Goal: Information Seeking & Learning: Learn about a topic

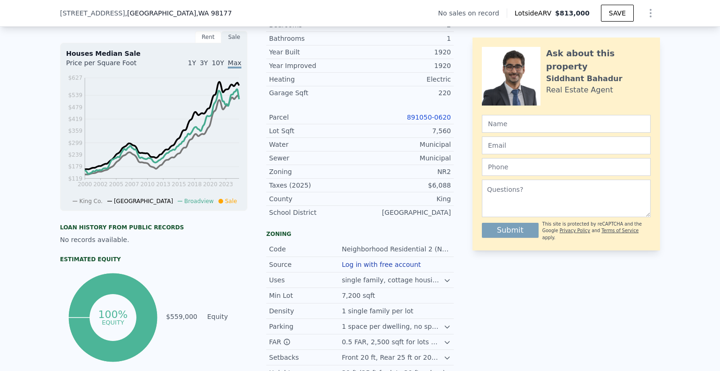
scroll to position [261, 0]
click at [449, 278] on icon at bounding box center [448, 280] width 8 height 8
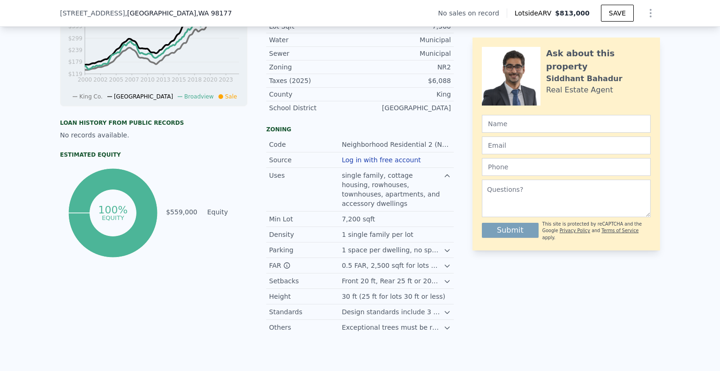
scroll to position [366, 0]
click at [448, 279] on icon at bounding box center [447, 280] width 4 height 2
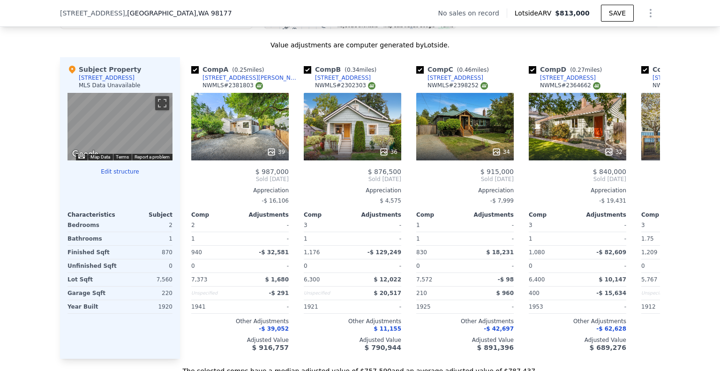
scroll to position [974, 0]
click at [649, 173] on icon at bounding box center [649, 179] width 19 height 19
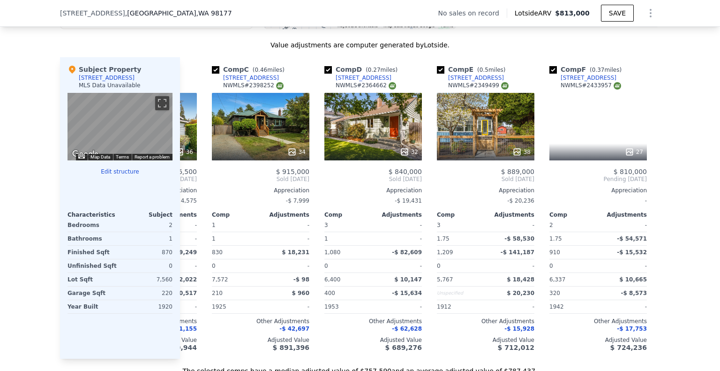
scroll to position [0, 225]
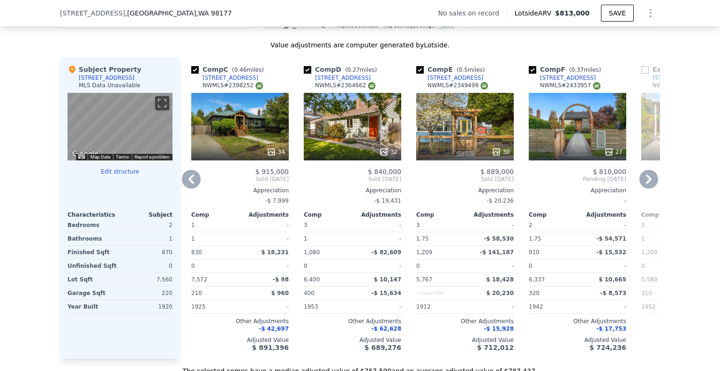
click at [649, 173] on icon at bounding box center [649, 179] width 19 height 19
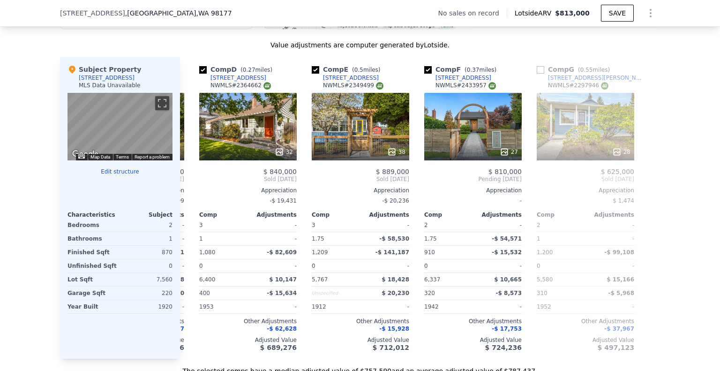
scroll to position [0, 330]
click at [455, 103] on div "27" at bounding box center [473, 127] width 98 height 68
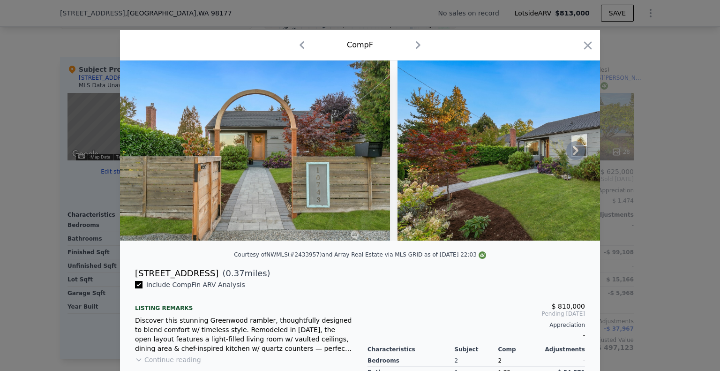
click at [573, 155] on icon at bounding box center [575, 150] width 19 height 19
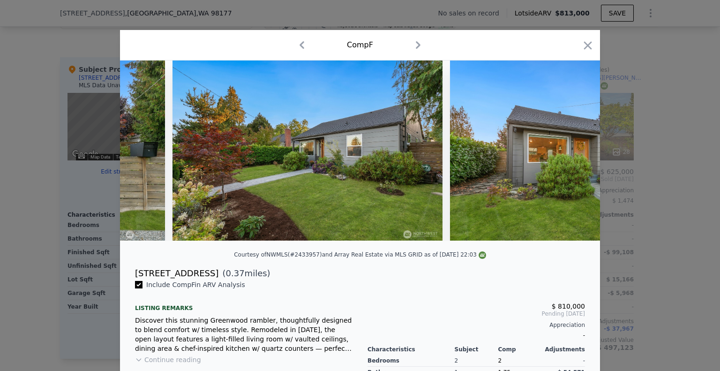
click at [573, 155] on img at bounding box center [585, 150] width 270 height 180
click at [573, 155] on icon at bounding box center [575, 150] width 19 height 19
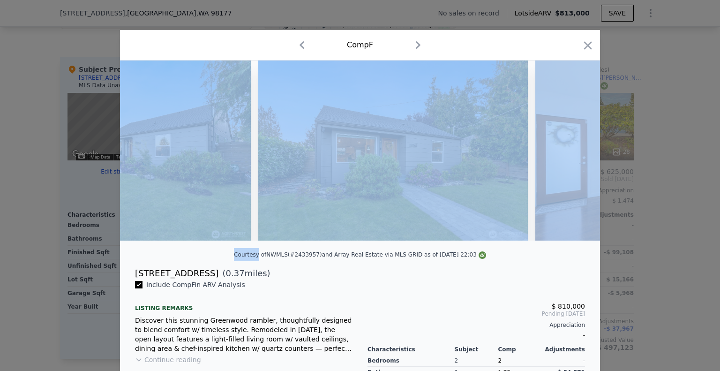
click at [573, 155] on img at bounding box center [671, 150] width 270 height 180
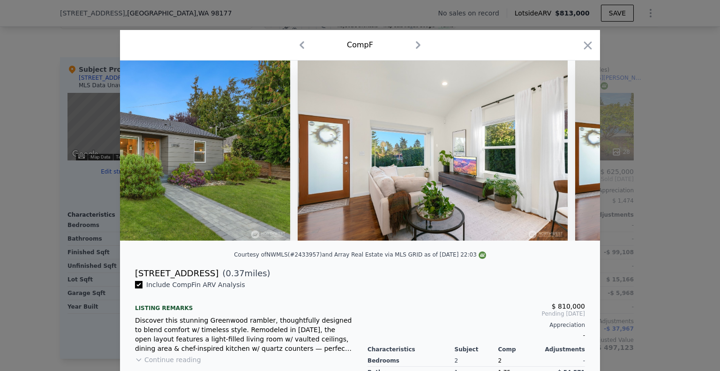
click at [575, 155] on img at bounding box center [710, 150] width 270 height 180
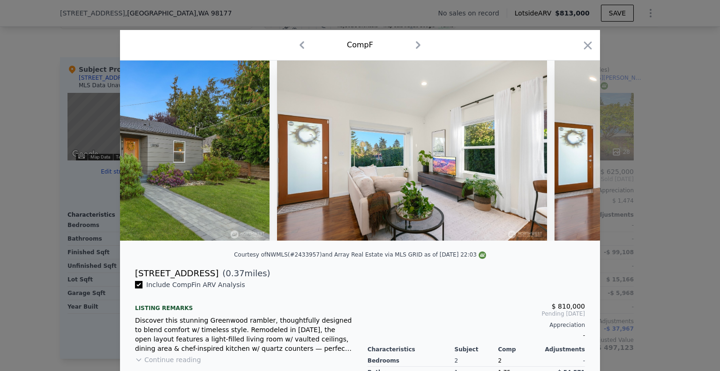
click at [573, 155] on img at bounding box center [690, 150] width 270 height 180
click at [573, 155] on icon at bounding box center [575, 150] width 19 height 19
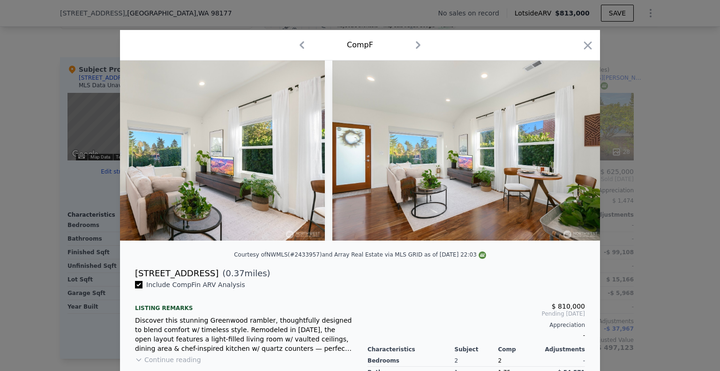
click at [573, 155] on img at bounding box center [467, 150] width 270 height 180
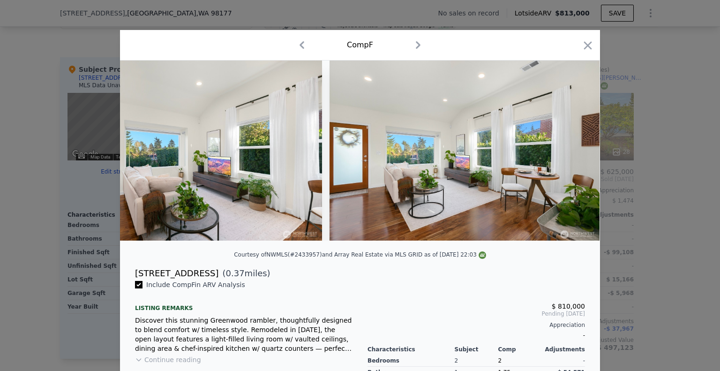
click at [573, 155] on img at bounding box center [465, 150] width 270 height 180
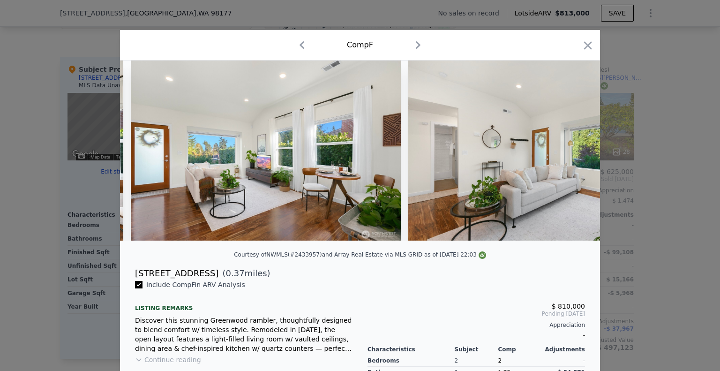
click at [573, 155] on img at bounding box center [543, 150] width 270 height 180
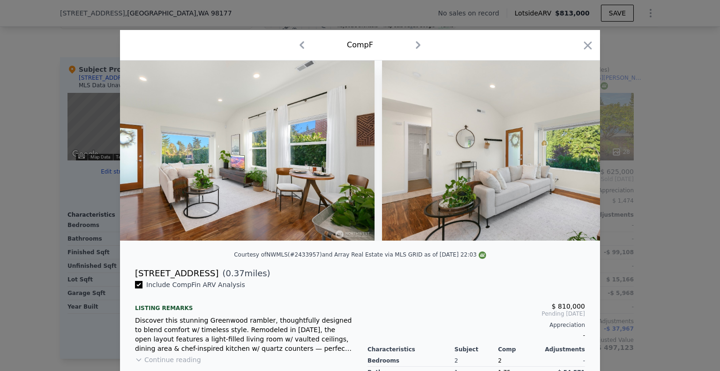
click at [573, 155] on img at bounding box center [517, 150] width 270 height 180
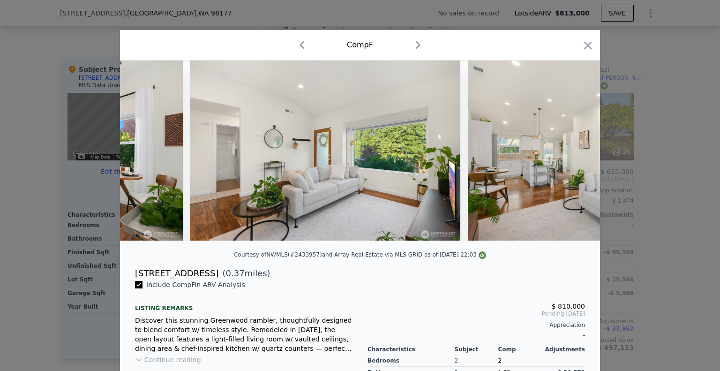
click at [573, 155] on img at bounding box center [603, 150] width 270 height 180
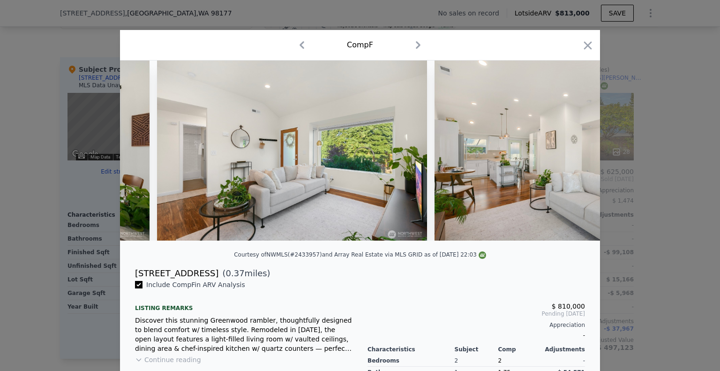
click at [573, 155] on img at bounding box center [570, 150] width 270 height 180
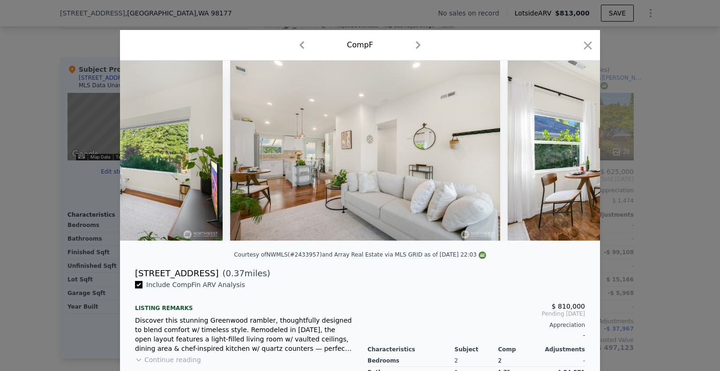
click at [573, 155] on img at bounding box center [643, 150] width 270 height 180
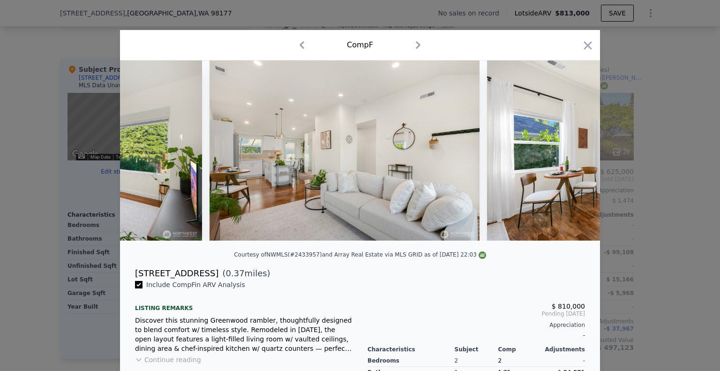
click at [573, 155] on img at bounding box center [622, 150] width 270 height 180
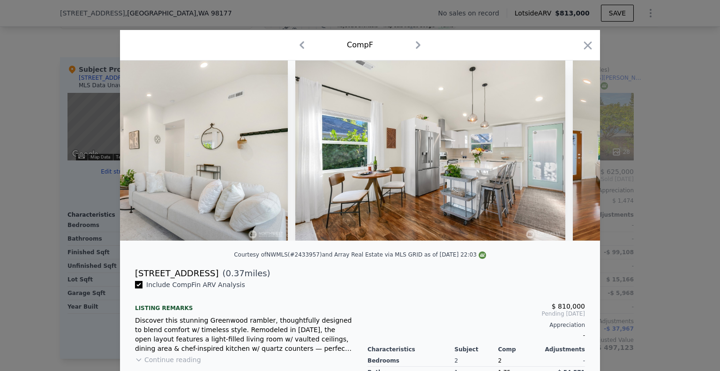
click at [573, 155] on img at bounding box center [708, 150] width 270 height 180
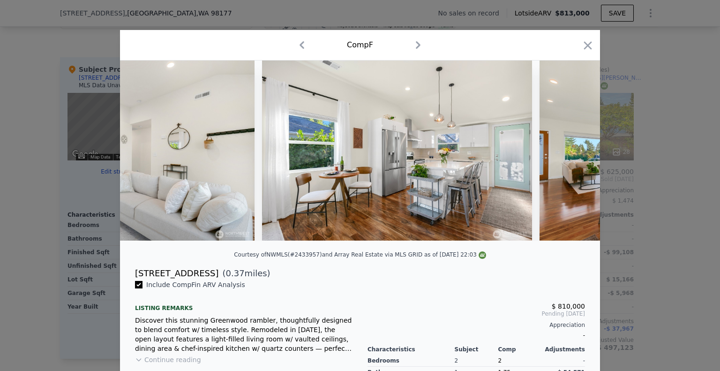
click at [573, 155] on img at bounding box center [675, 150] width 270 height 180
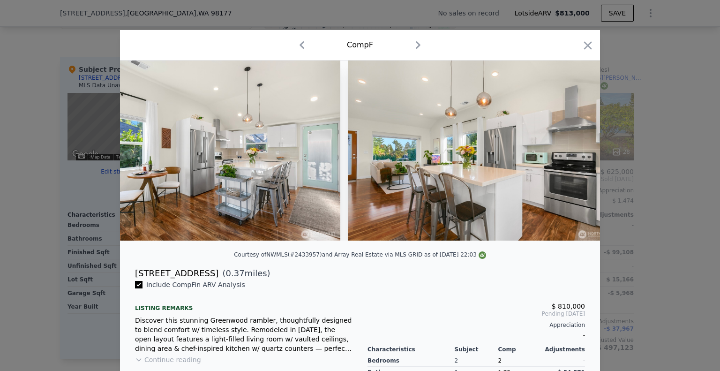
click at [573, 155] on img at bounding box center [483, 150] width 270 height 180
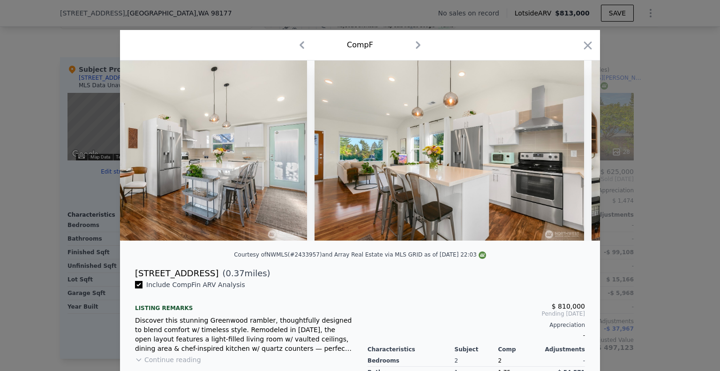
click at [573, 155] on img at bounding box center [450, 150] width 270 height 180
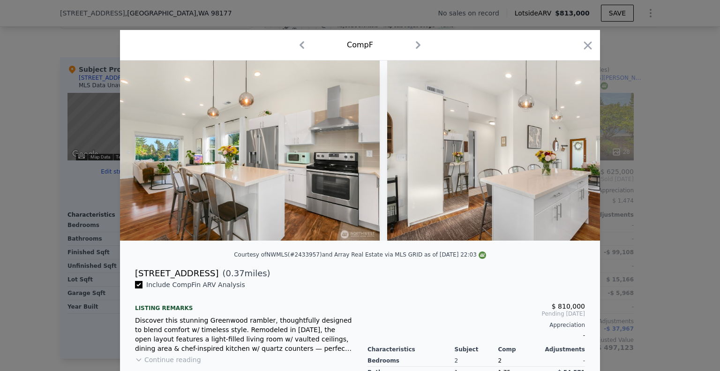
click at [573, 155] on img at bounding box center [522, 150] width 270 height 180
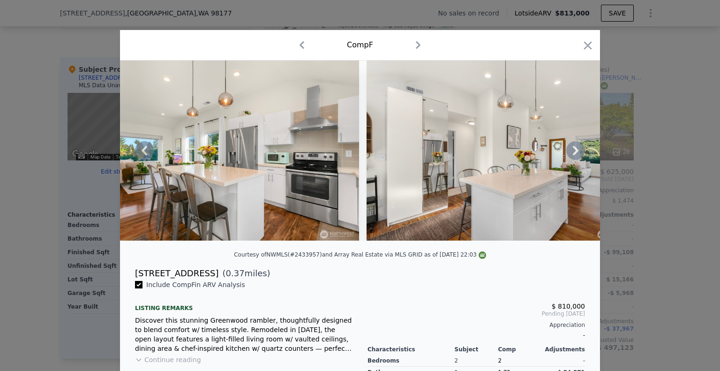
click at [573, 155] on icon at bounding box center [575, 150] width 19 height 19
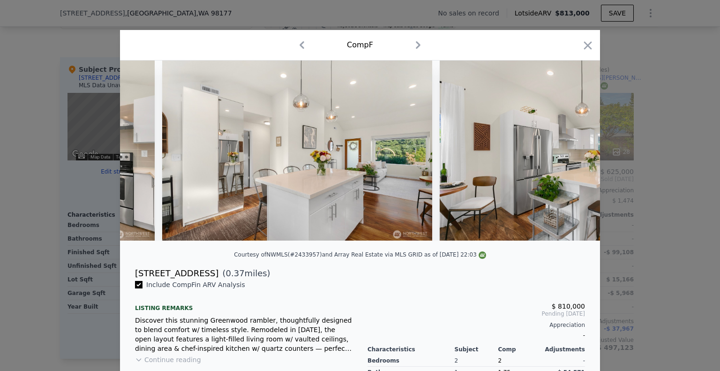
click at [573, 155] on img at bounding box center [575, 150] width 270 height 180
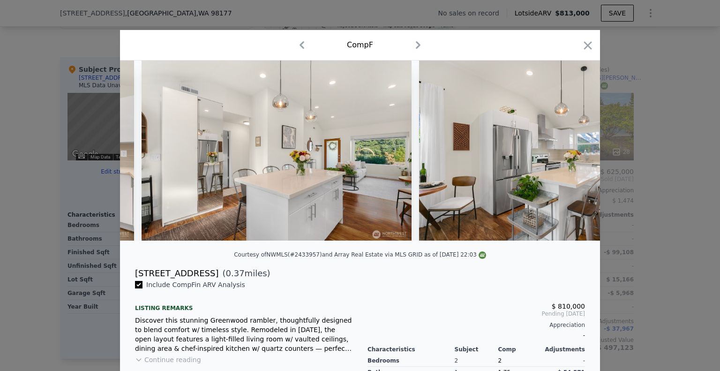
click at [573, 155] on img at bounding box center [554, 150] width 270 height 180
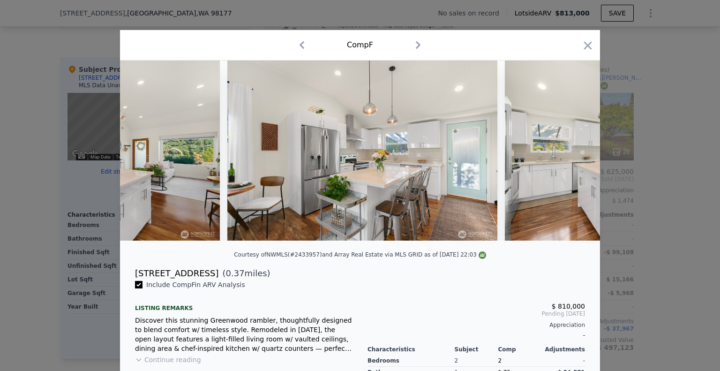
click at [573, 155] on img at bounding box center [640, 150] width 270 height 180
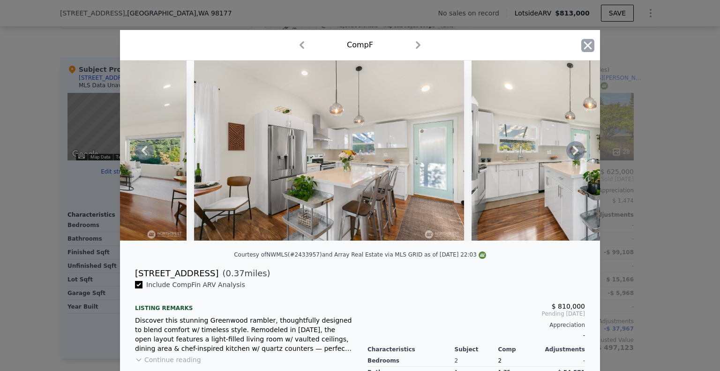
click at [588, 45] on icon "button" at bounding box center [588, 45] width 8 height 8
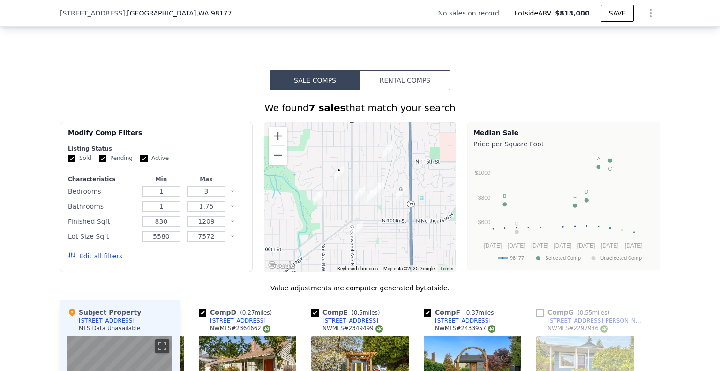
scroll to position [727, 0]
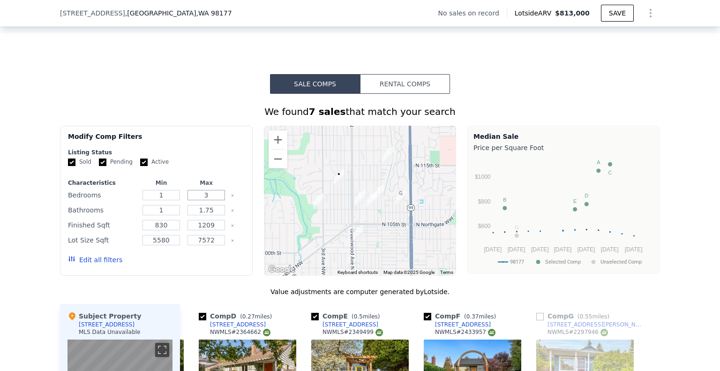
click at [211, 190] on input "3" at bounding box center [206, 195] width 37 height 10
click at [321, 189] on img "10702 4th Ave NW" at bounding box center [319, 200] width 18 height 23
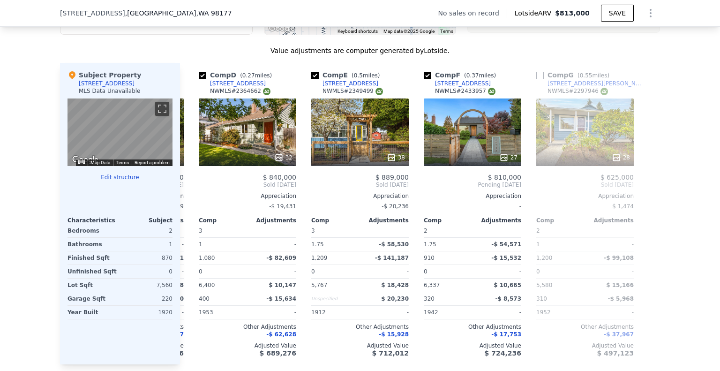
scroll to position [971, 0]
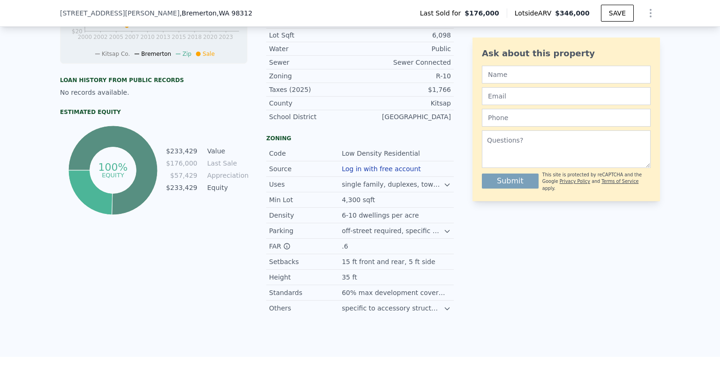
scroll to position [484, 0]
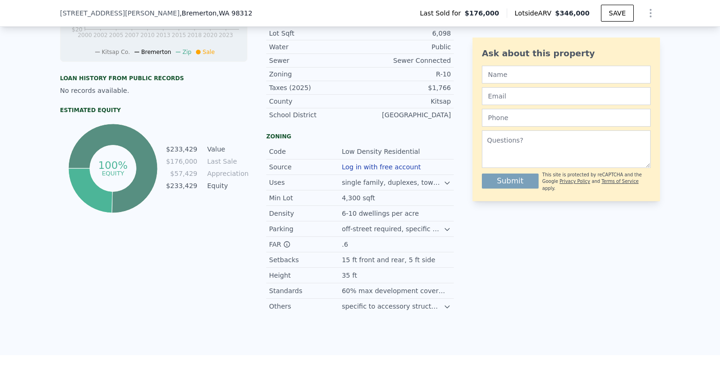
click at [444, 304] on icon at bounding box center [448, 307] width 8 height 8
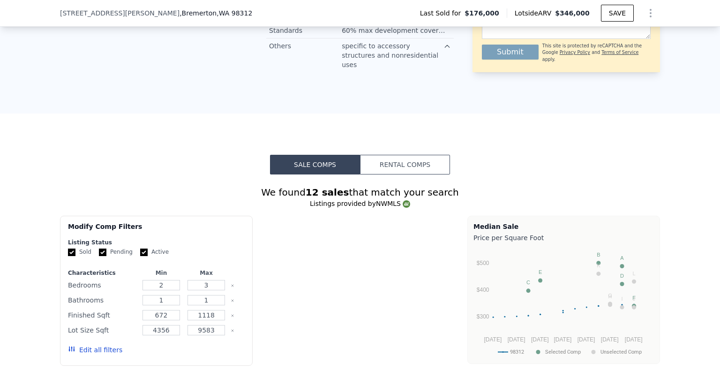
scroll to position [0, 0]
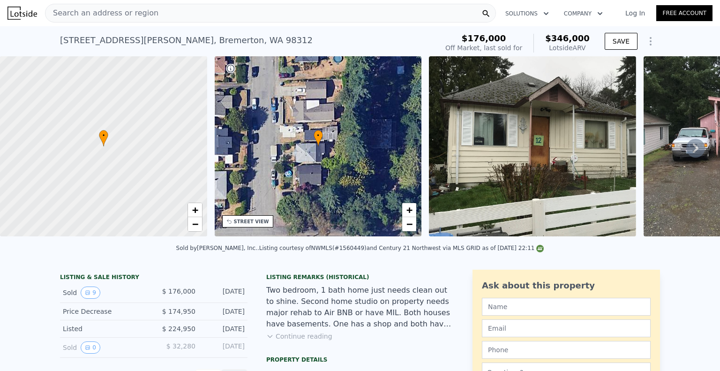
click at [137, 13] on span "Search an address or region" at bounding box center [101, 13] width 113 height 11
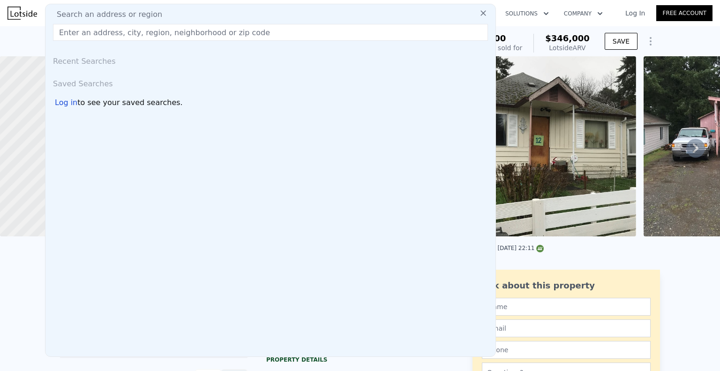
type input "[STREET_ADDRESS][PERSON_NAME]"
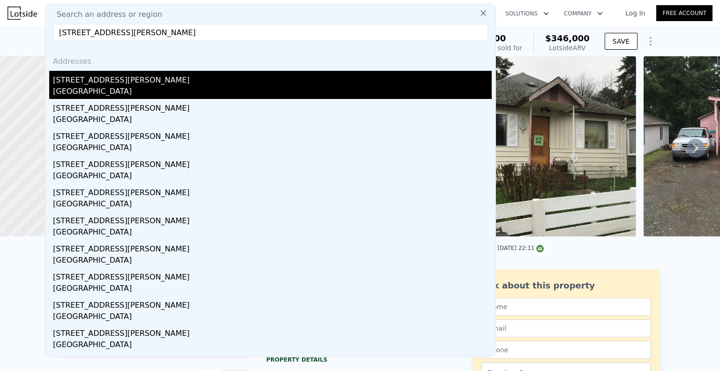
click at [87, 77] on div "[STREET_ADDRESS][PERSON_NAME]" at bounding box center [272, 78] width 439 height 15
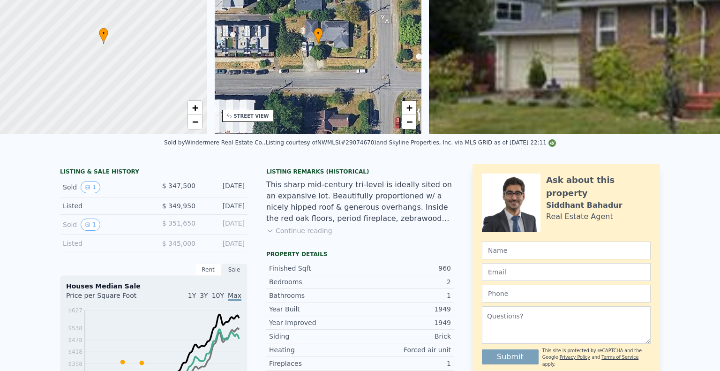
scroll to position [3, 0]
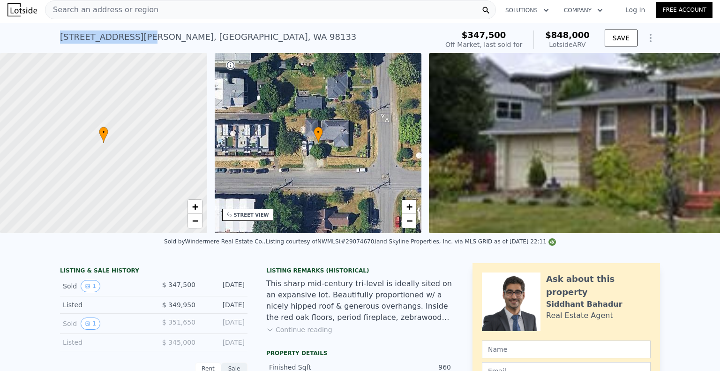
drag, startPoint x: 54, startPoint y: 34, endPoint x: 140, endPoint y: 37, distance: 86.3
click at [140, 37] on div "11501 Phinney Ave N , Seattle , WA 98133 Sold Jul 2009 for $347,500 (~ARV $848k…" at bounding box center [360, 38] width 720 height 30
copy div "[STREET_ADDRESS][PERSON_NAME]"
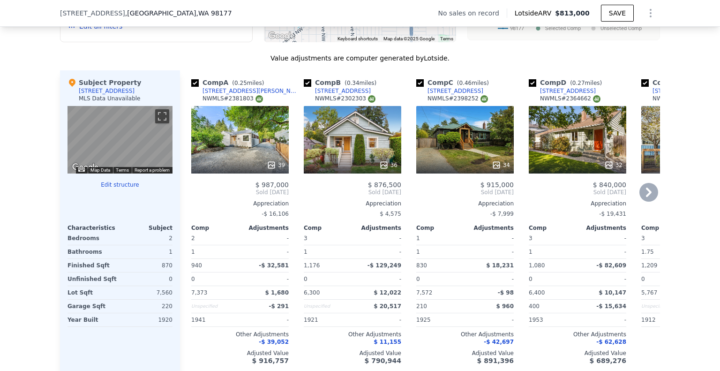
scroll to position [913, 0]
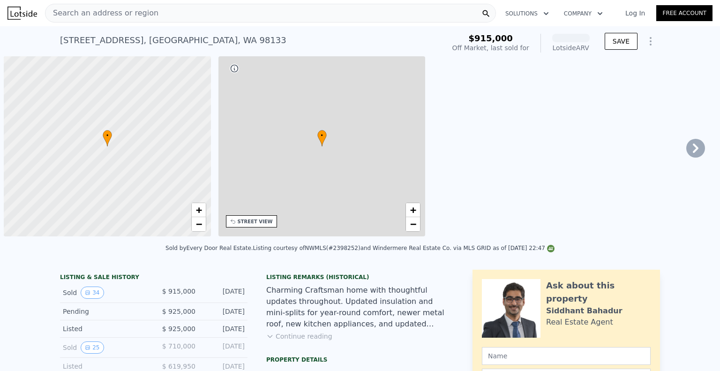
scroll to position [0, 4]
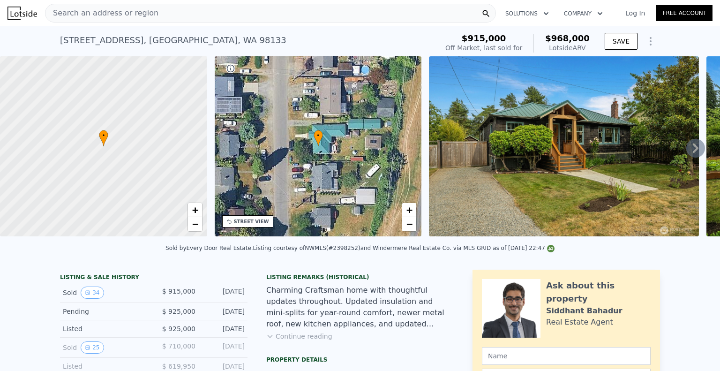
drag, startPoint x: 57, startPoint y: 37, endPoint x: 135, endPoint y: 45, distance: 78.4
click at [135, 45] on div "11514 N Park Ave N , Seattle , WA 98133 Sold Jul 2025 for $915k (~ARV $968k ) $…" at bounding box center [360, 41] width 720 height 30
copy div "[STREET_ADDRESS]"
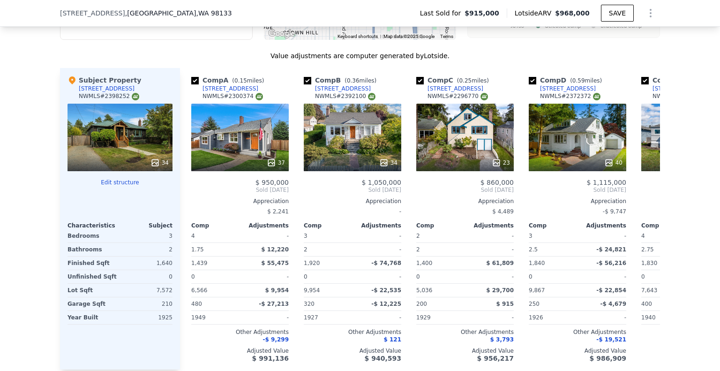
scroll to position [1080, 0]
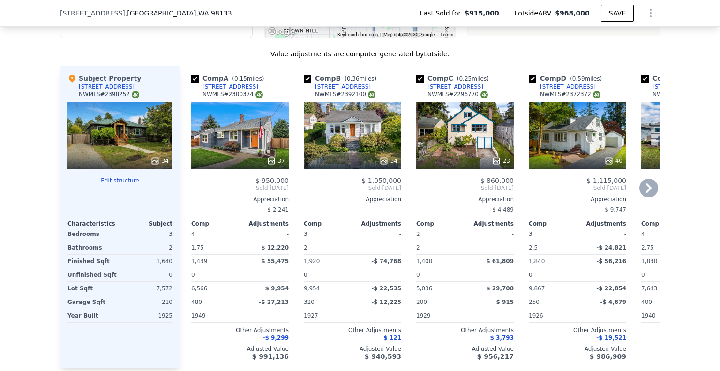
click at [654, 189] on icon at bounding box center [649, 188] width 19 height 19
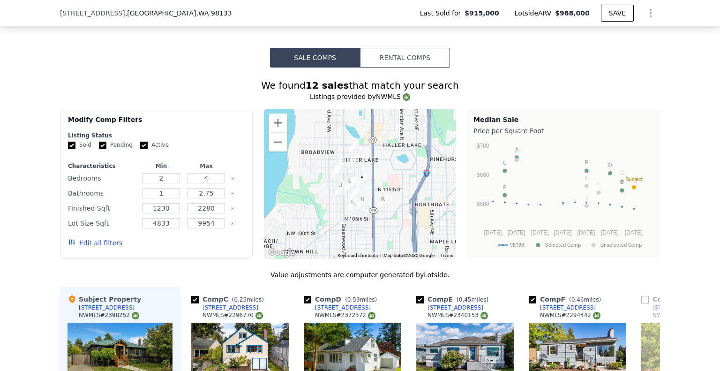
scroll to position [859, 0]
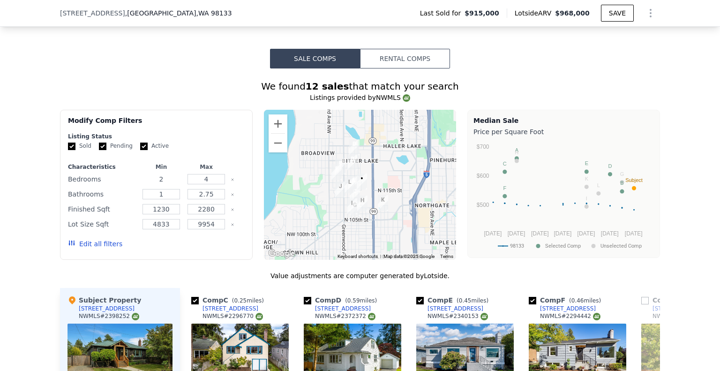
click at [166, 179] on input "2" at bounding box center [161, 179] width 37 height 10
type input "1"
click at [213, 174] on input "4" at bounding box center [206, 179] width 37 height 10
type input "2"
click at [212, 242] on button "Update Search" at bounding box center [209, 243] width 71 height 13
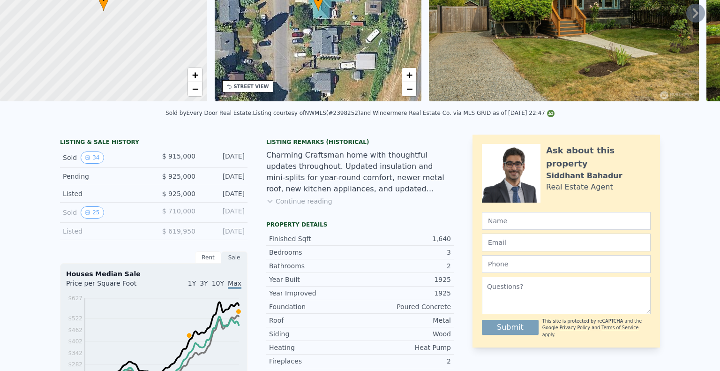
scroll to position [0, 0]
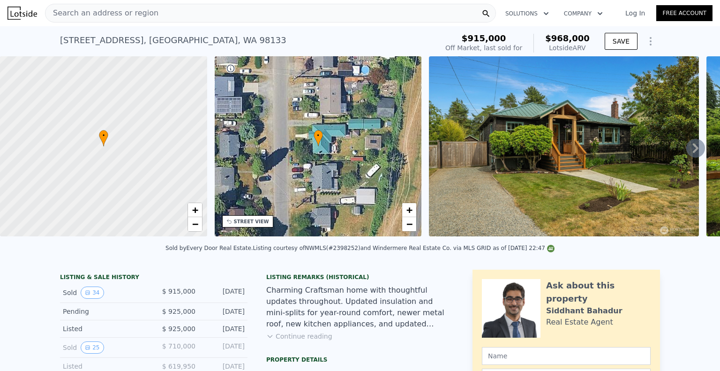
click at [698, 145] on icon at bounding box center [696, 148] width 19 height 19
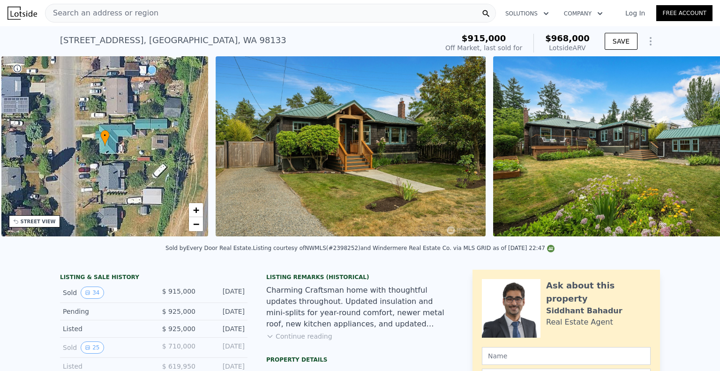
scroll to position [0, 218]
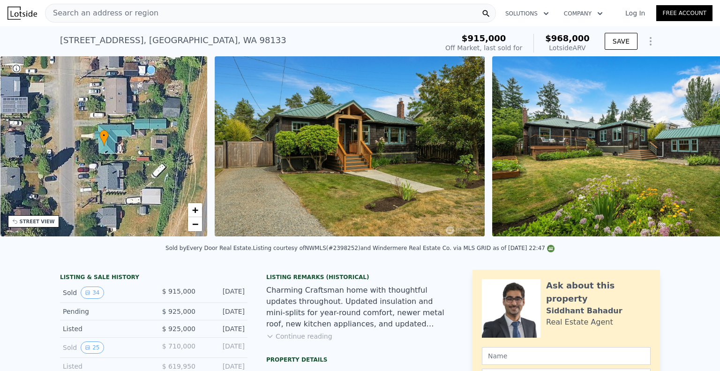
click at [698, 145] on img at bounding box center [627, 146] width 270 height 180
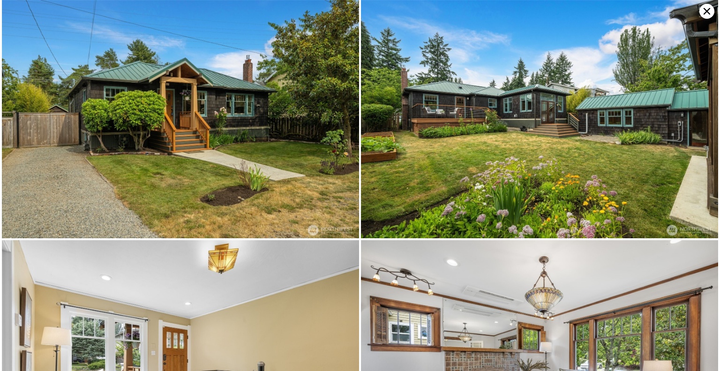
click at [698, 145] on img at bounding box center [539, 119] width 357 height 238
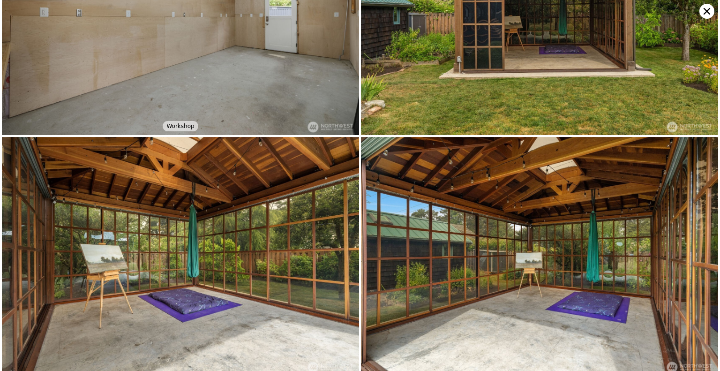
scroll to position [3710, 0]
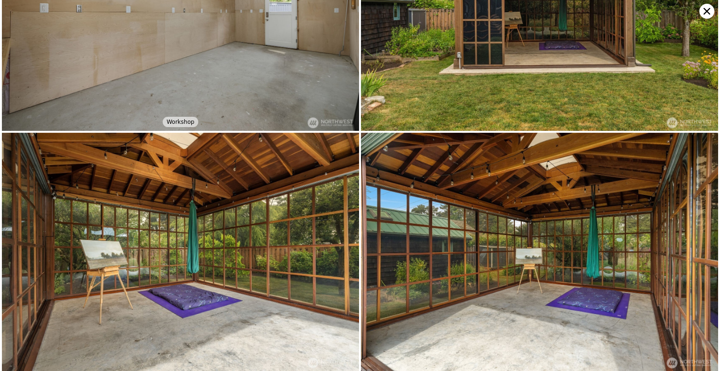
click at [708, 10] on icon at bounding box center [707, 11] width 7 height 7
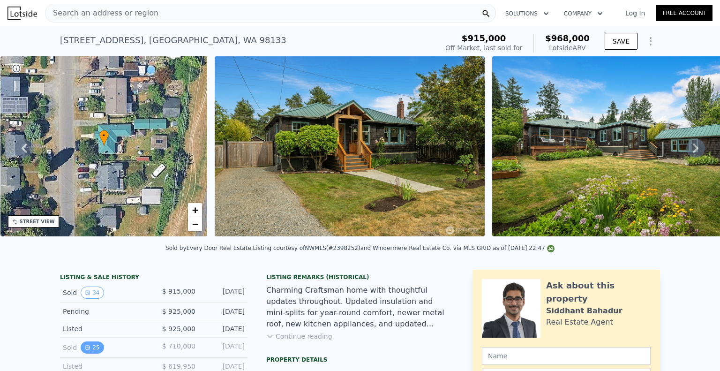
click at [93, 344] on button "25" at bounding box center [92, 347] width 23 height 12
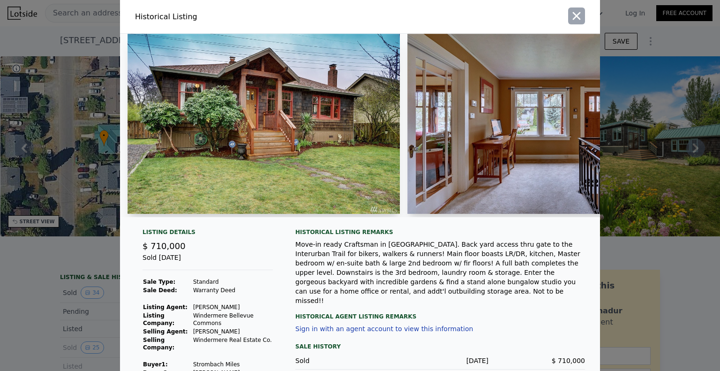
click at [578, 15] on icon "button" at bounding box center [577, 16] width 8 height 8
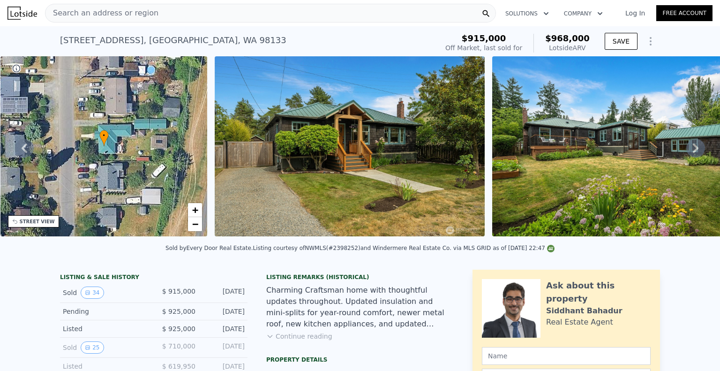
type input "2"
type input "4"
checkbox input "true"
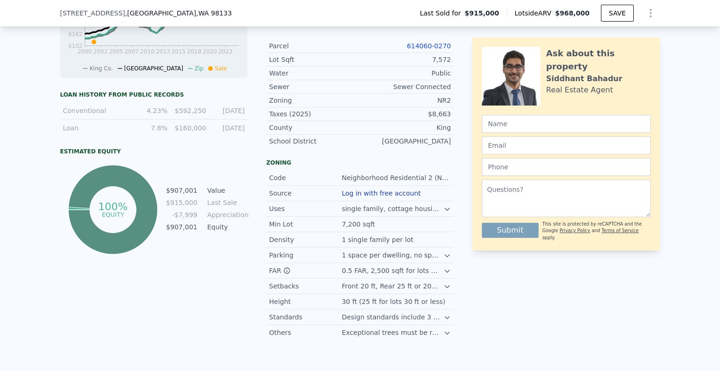
scroll to position [486, 0]
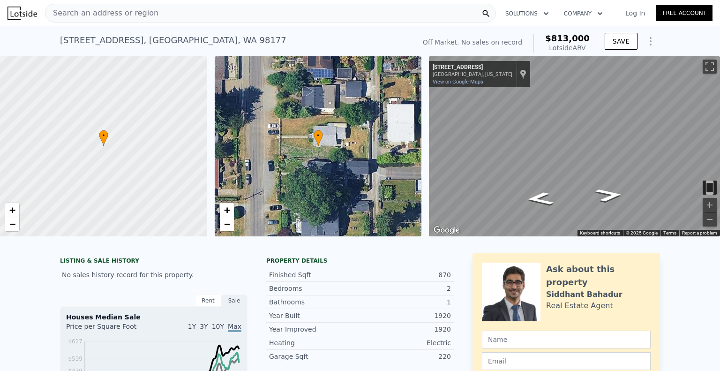
click at [97, 14] on span "Search an address or region" at bounding box center [101, 13] width 113 height 11
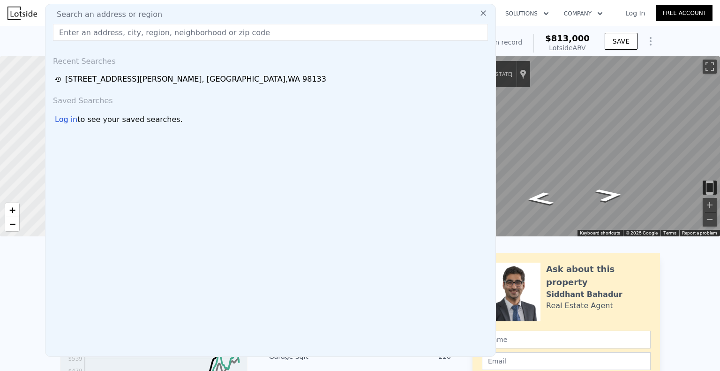
type input "[STREET_ADDRESS][PERSON_NAME]"
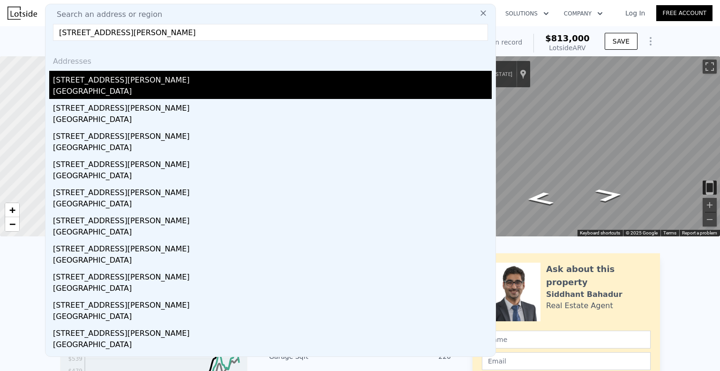
click at [90, 86] on div "[GEOGRAPHIC_DATA]" at bounding box center [272, 92] width 439 height 13
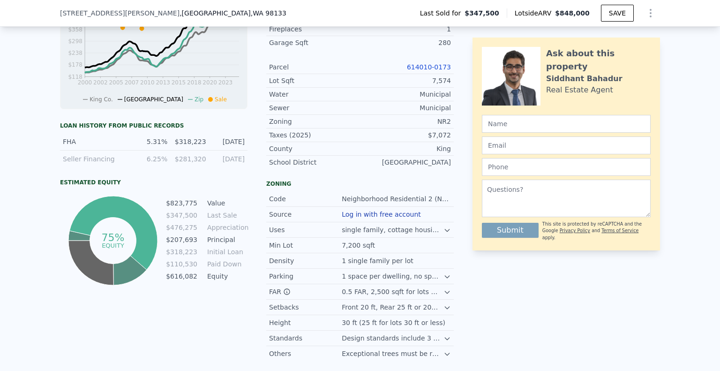
scroll to position [430, 0]
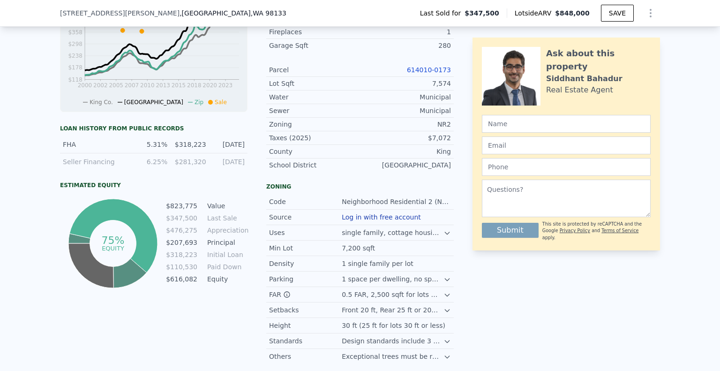
click at [446, 291] on icon at bounding box center [448, 295] width 8 height 8
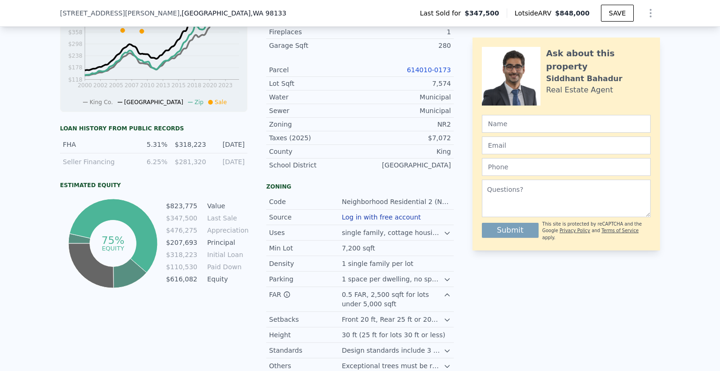
click at [445, 231] on icon at bounding box center [448, 233] width 8 height 8
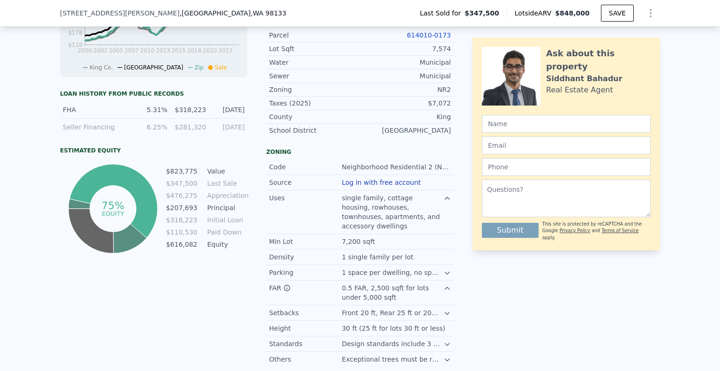
scroll to position [467, 0]
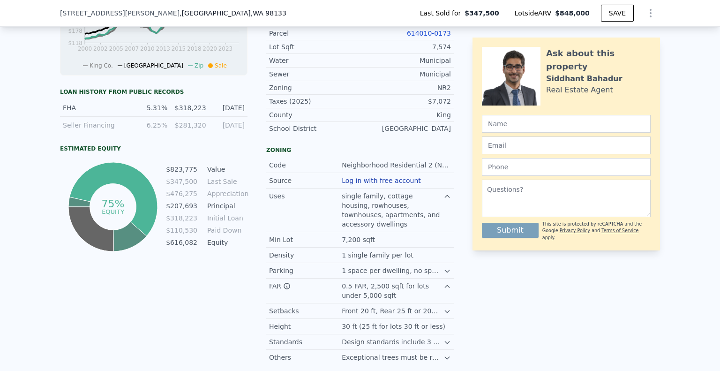
click at [448, 268] on icon at bounding box center [448, 271] width 8 height 8
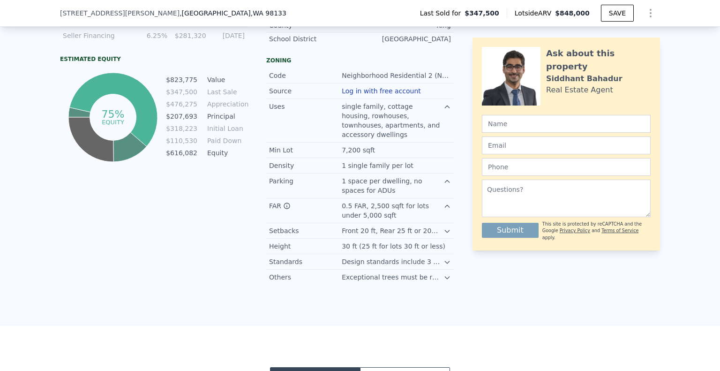
scroll to position [559, 0]
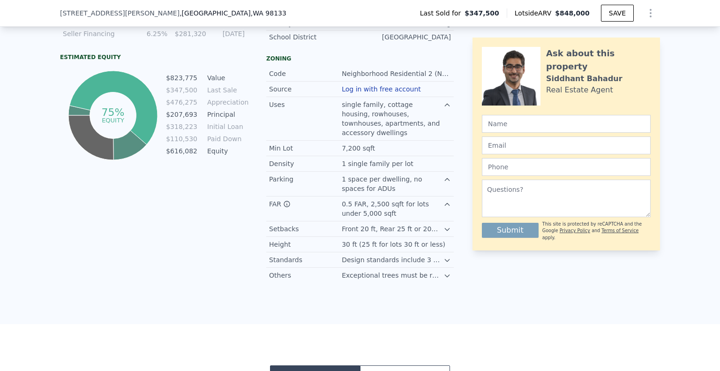
click at [448, 258] on icon at bounding box center [448, 261] width 8 height 8
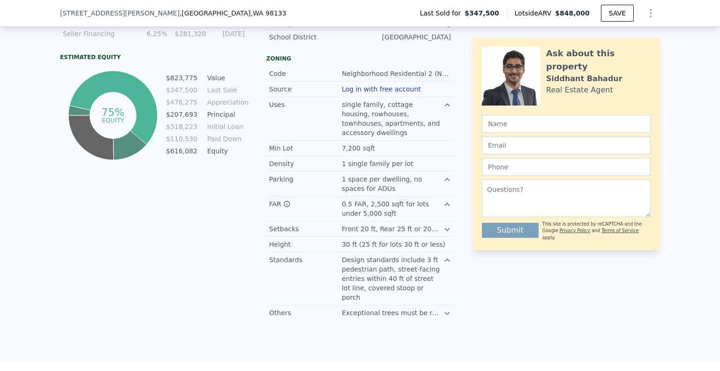
click at [447, 310] on icon at bounding box center [448, 314] width 8 height 8
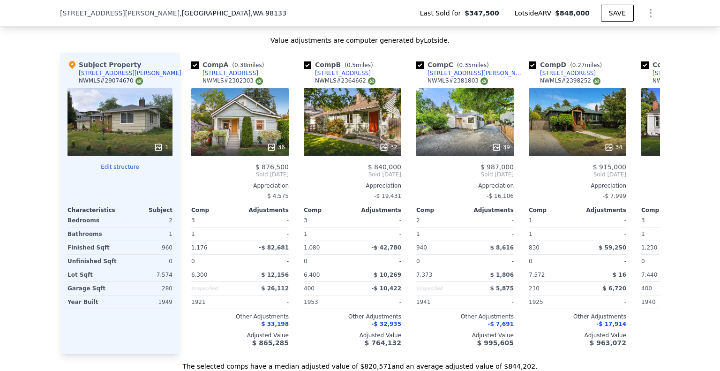
scroll to position [1159, 0]
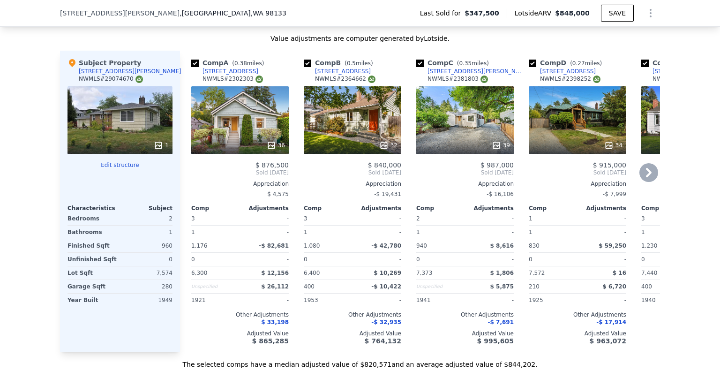
click at [648, 163] on icon at bounding box center [649, 172] width 19 height 19
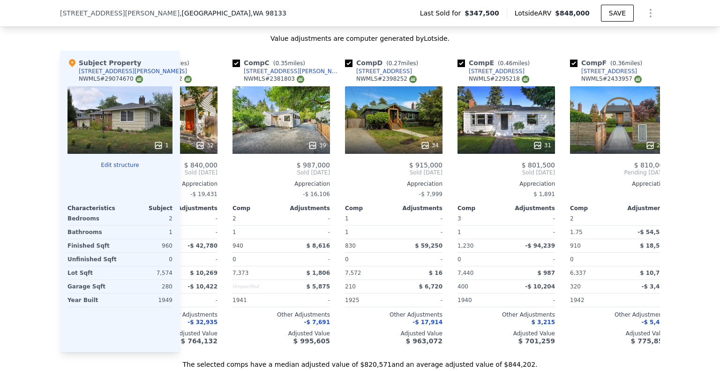
scroll to position [0, 225]
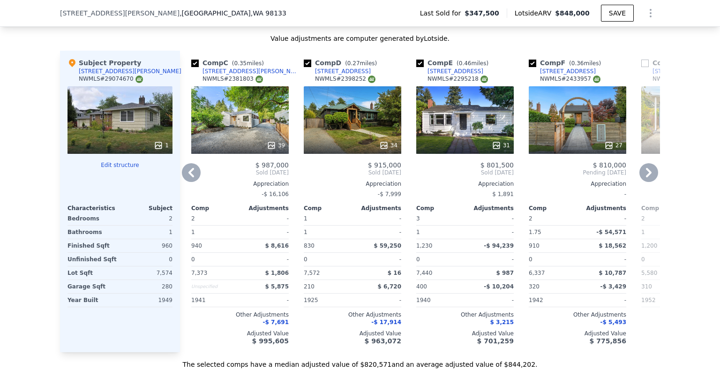
click at [648, 163] on icon at bounding box center [649, 172] width 19 height 19
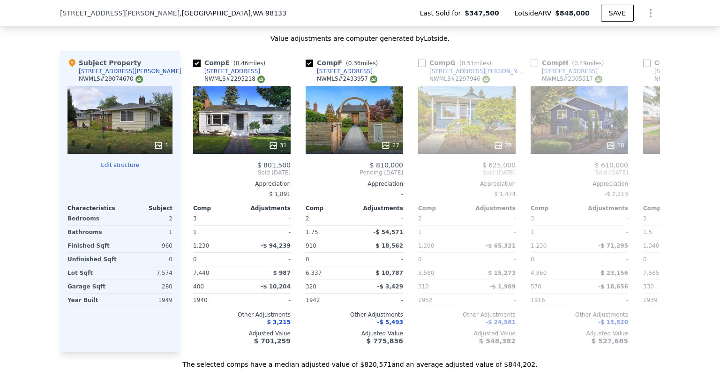
scroll to position [0, 450]
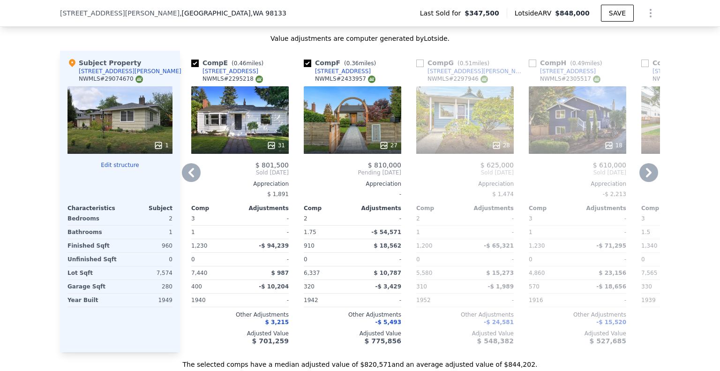
click at [648, 163] on icon at bounding box center [649, 172] width 19 height 19
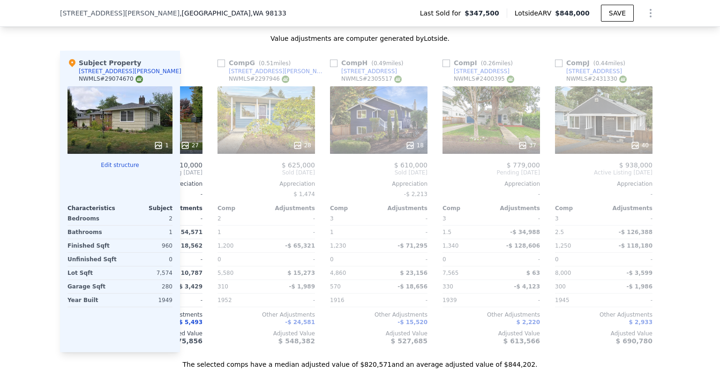
scroll to position [0, 668]
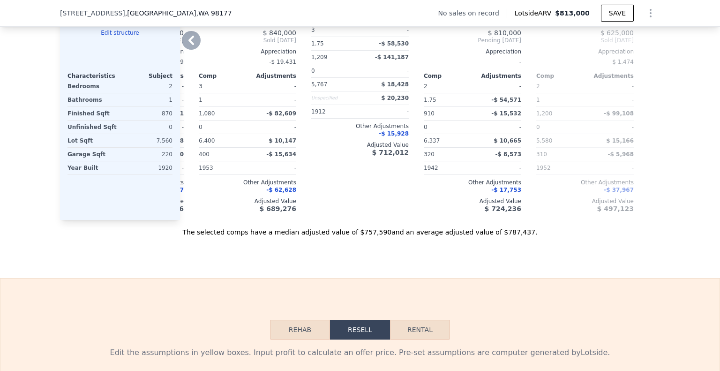
type input "1.75"
type input "1209"
type input "5580"
type input "7572"
type input "$ 813,000"
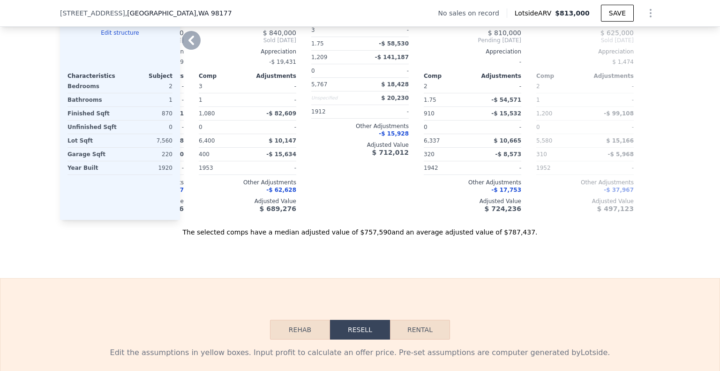
type input "$ 30,001"
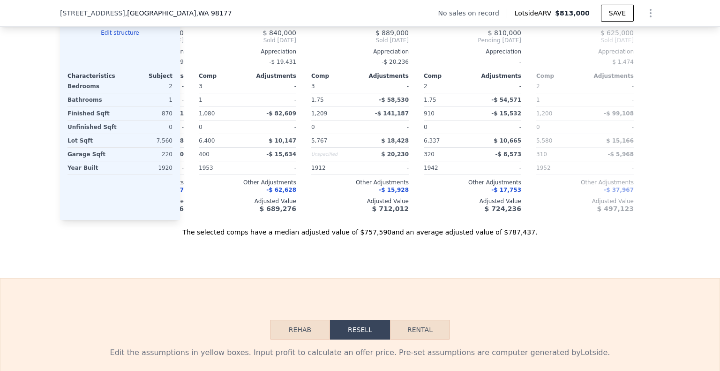
scroll to position [1027, 0]
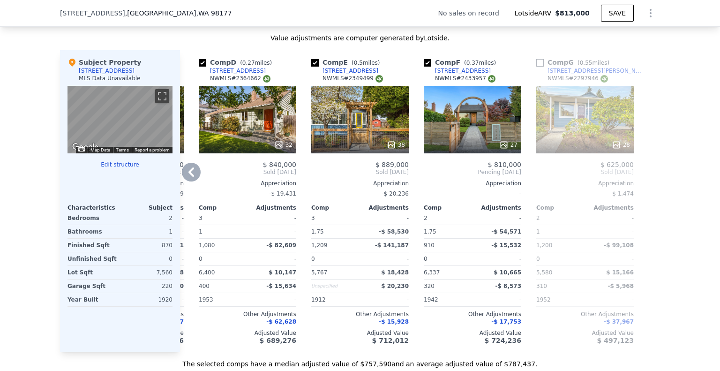
click at [194, 163] on icon at bounding box center [191, 172] width 19 height 19
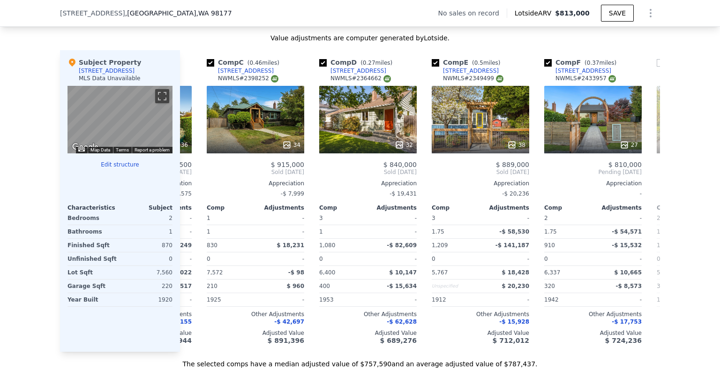
scroll to position [0, 138]
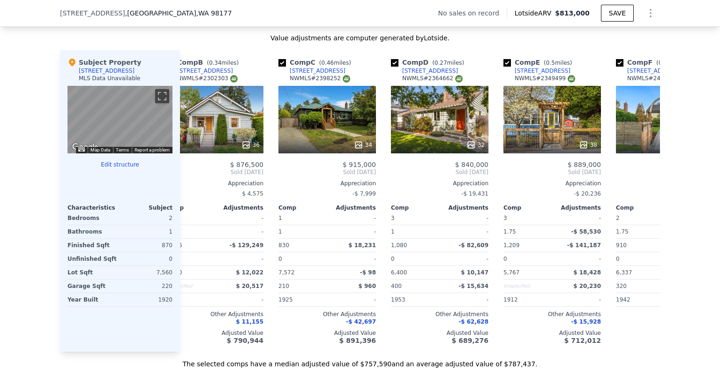
click at [194, 168] on span "Sold [DATE]" at bounding box center [215, 172] width 98 height 8
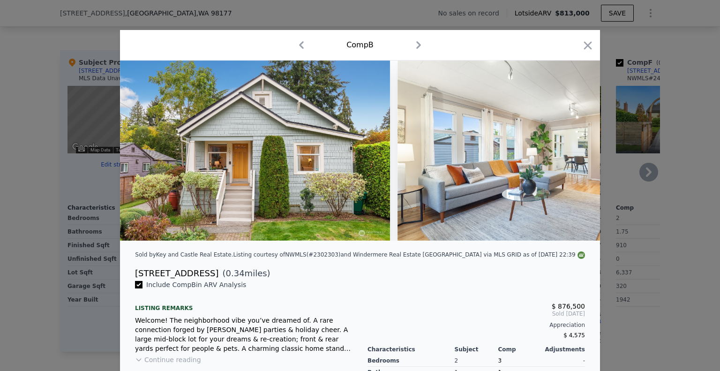
scroll to position [0, 105]
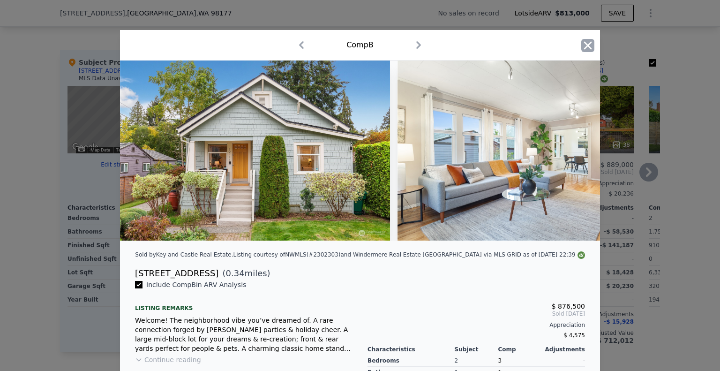
click at [583, 45] on icon "button" at bounding box center [588, 45] width 13 height 13
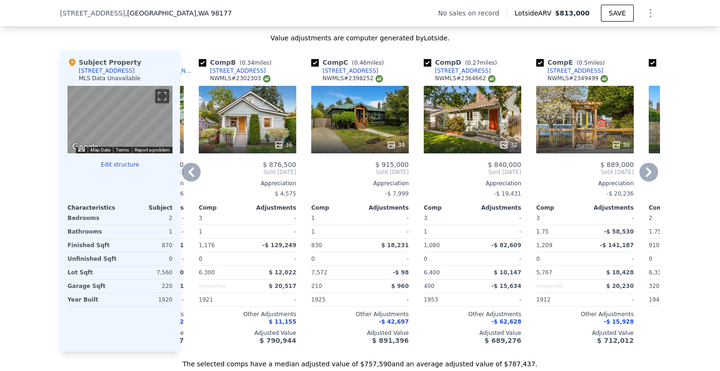
click at [194, 163] on icon at bounding box center [191, 172] width 19 height 19
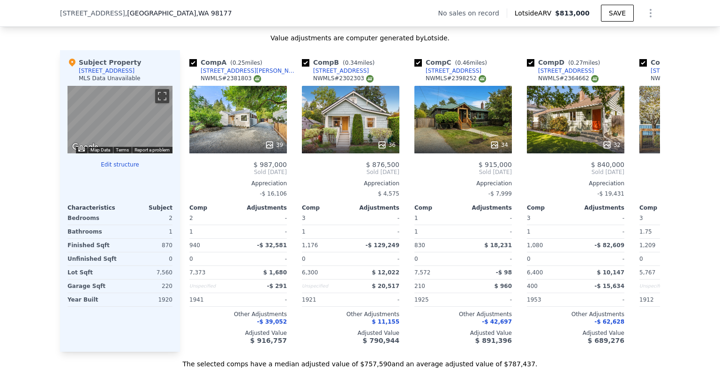
click at [194, 168] on span "Sold [DATE]" at bounding box center [238, 172] width 98 height 8
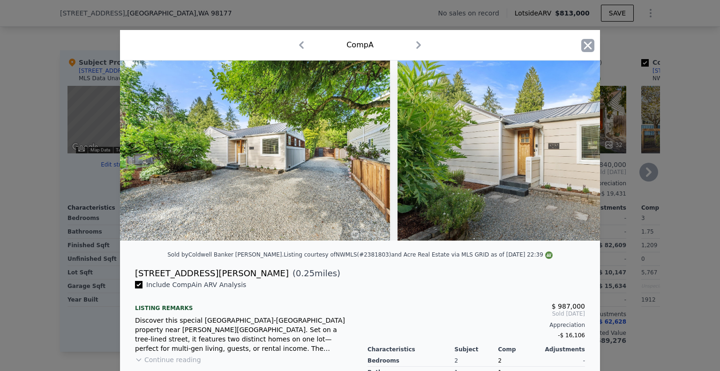
click at [589, 45] on icon "button" at bounding box center [588, 45] width 8 height 8
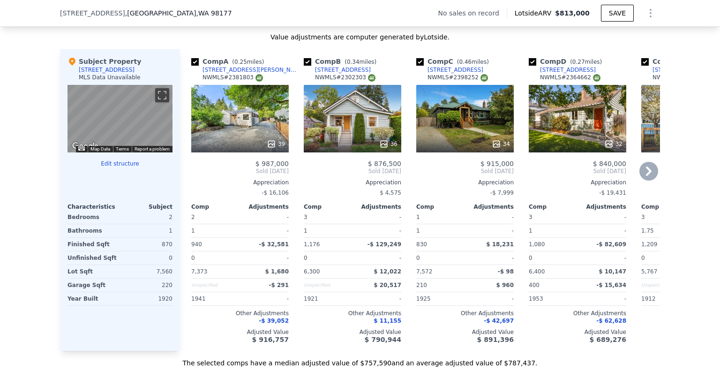
scroll to position [1028, 0]
click at [649, 167] on icon at bounding box center [649, 171] width 6 height 9
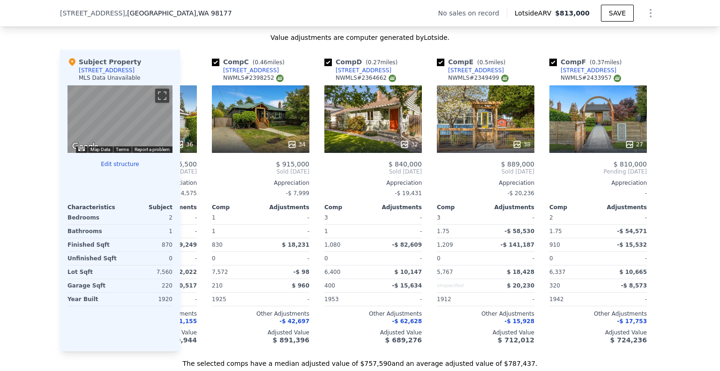
click at [662, 168] on span "Sold [DATE]" at bounding box center [711, 172] width 98 height 8
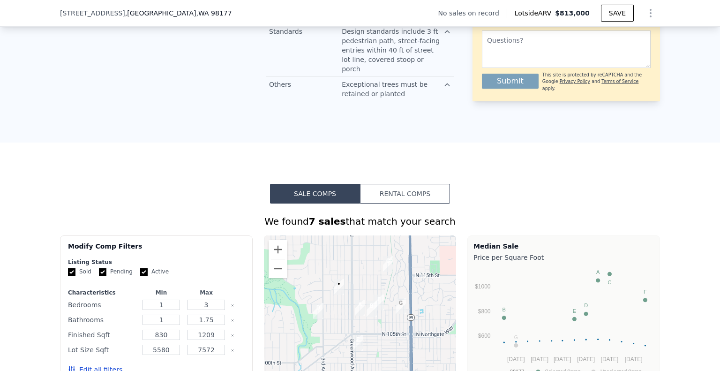
scroll to position [182, 0]
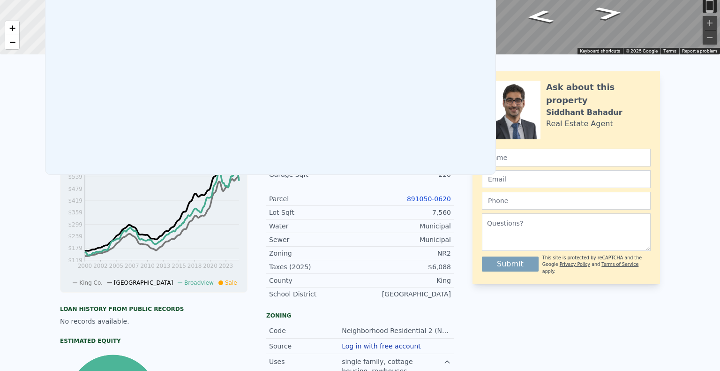
scroll to position [0, 0]
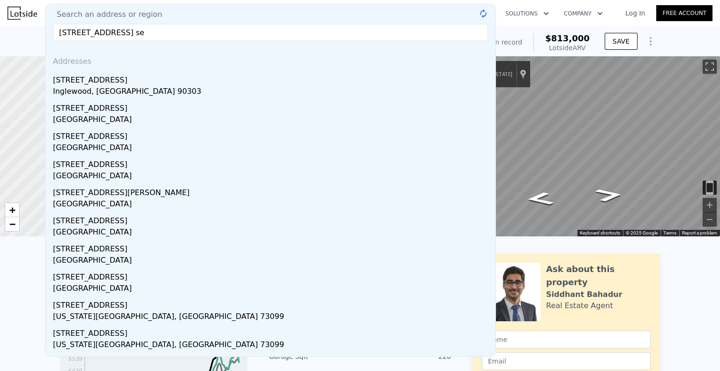
type input "[STREET_ADDRESS]"
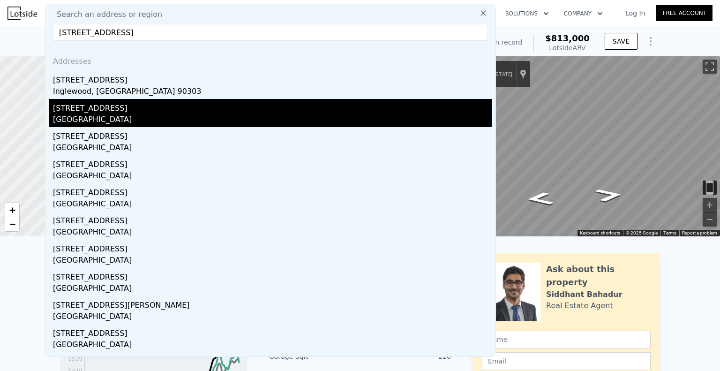
click at [78, 107] on div "[STREET_ADDRESS]" at bounding box center [272, 106] width 439 height 15
